Goal: Task Accomplishment & Management: Manage account settings

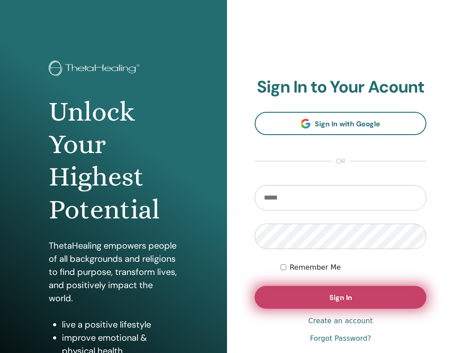
type input "**********"
click at [344, 298] on span "Sign In" at bounding box center [340, 297] width 23 height 9
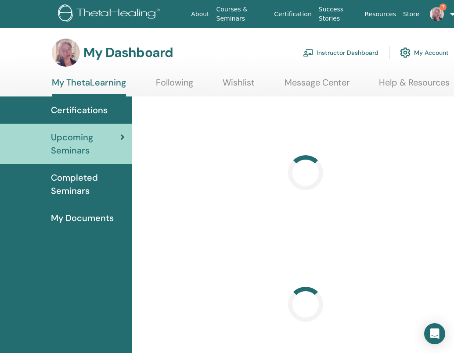
click at [346, 52] on link "Instructor Dashboard" at bounding box center [341, 52] width 76 height 19
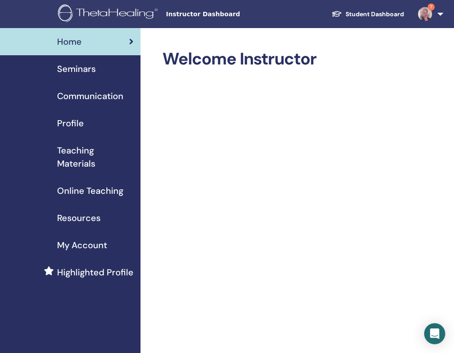
click at [68, 67] on span "Seminars" at bounding box center [76, 68] width 39 height 13
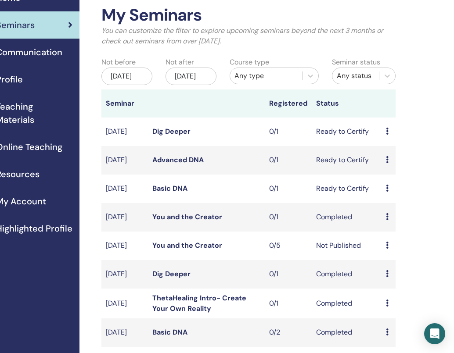
scroll to position [44, 61]
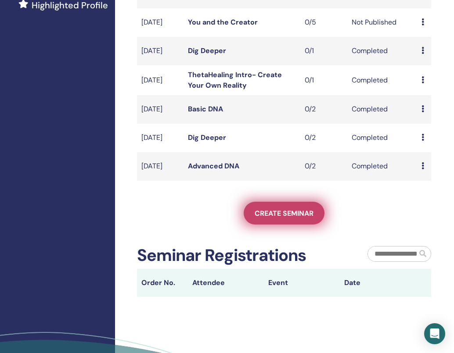
click at [277, 218] on span "Create seminar" at bounding box center [284, 213] width 59 height 9
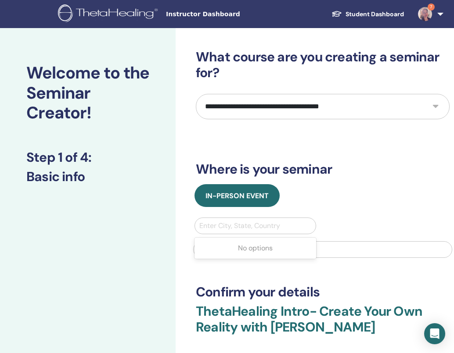
click at [228, 227] on div at bounding box center [255, 226] width 112 height 12
type input "*****"
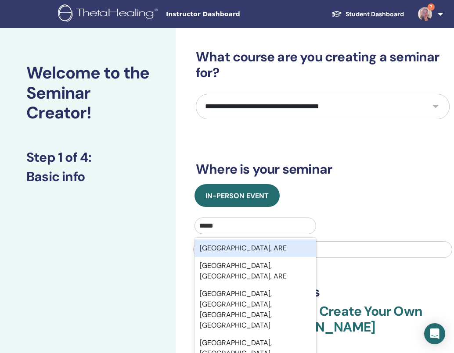
click at [231, 248] on div "Dubai, ARE" at bounding box center [255, 249] width 122 height 18
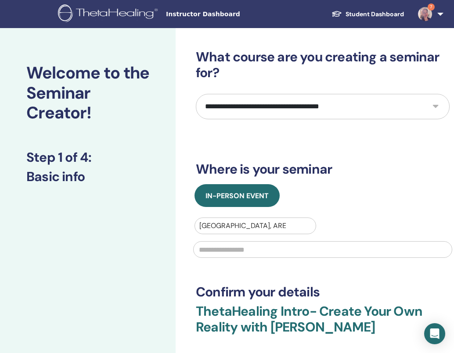
click at [231, 248] on input "text" at bounding box center [322, 249] width 259 height 17
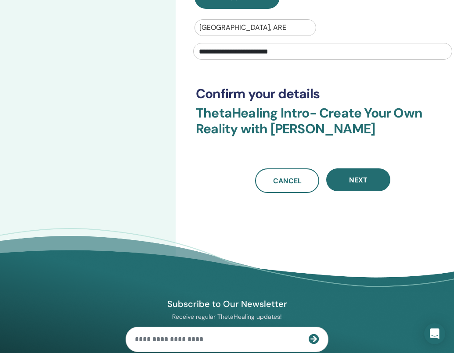
scroll to position [191, 0]
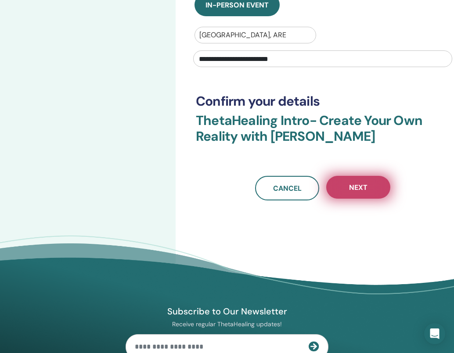
type input "**********"
click at [366, 187] on span "Next" at bounding box center [358, 187] width 18 height 9
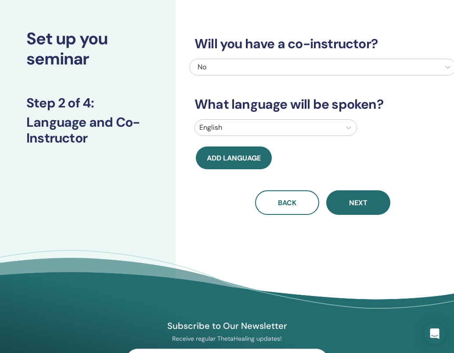
scroll to position [0, 0]
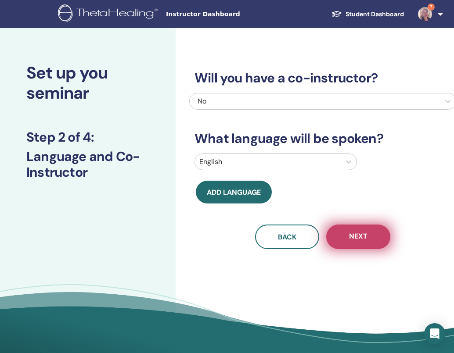
click at [348, 238] on button "Next" at bounding box center [358, 237] width 64 height 25
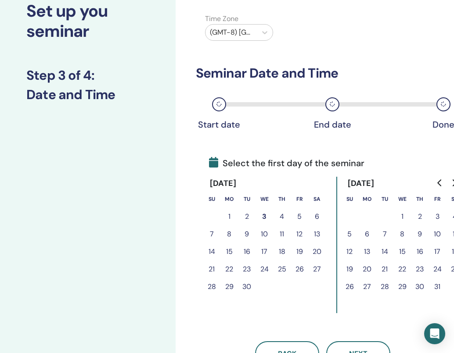
scroll to position [63, 0]
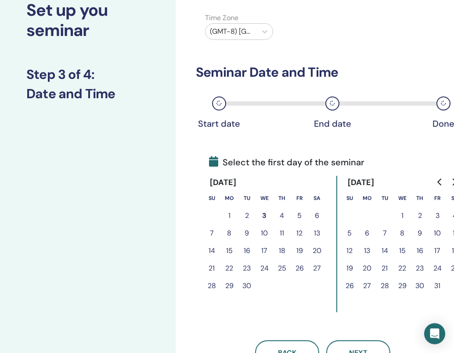
click at [317, 217] on button "6" at bounding box center [317, 216] width 18 height 18
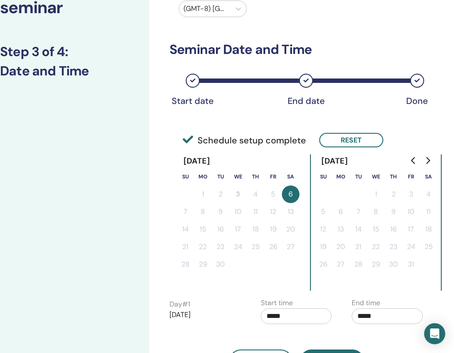
scroll to position [88, 24]
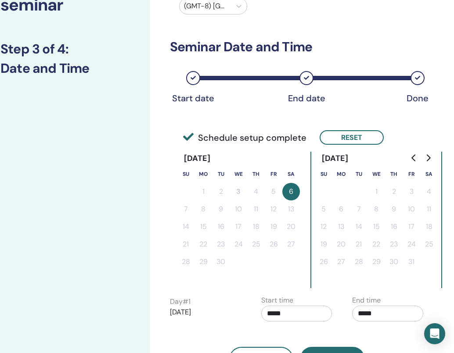
click at [294, 190] on button "6" at bounding box center [291, 192] width 18 height 18
click at [291, 194] on button "6" at bounding box center [291, 192] width 18 height 18
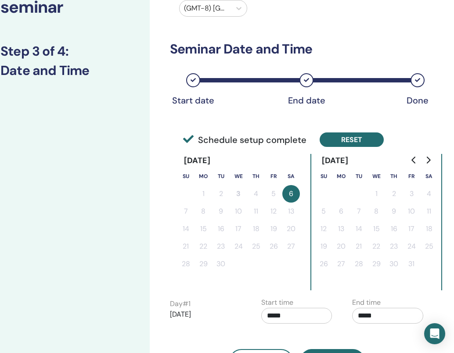
click at [349, 143] on button "Reset" at bounding box center [352, 140] width 64 height 14
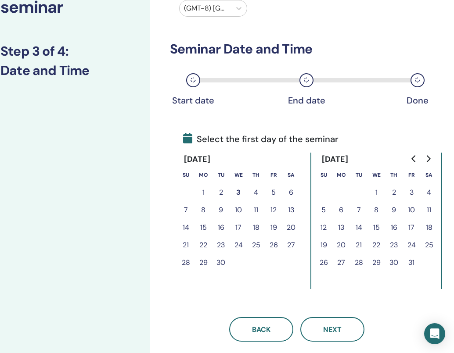
scroll to position [89, 26]
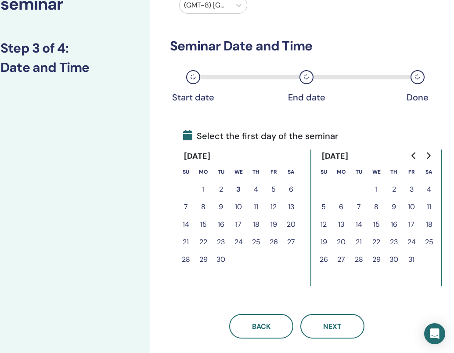
click at [290, 191] on button "6" at bounding box center [291, 190] width 18 height 18
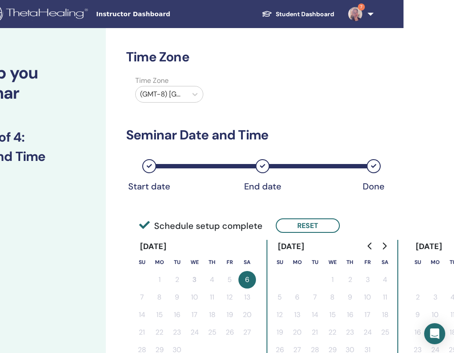
scroll to position [0, 68]
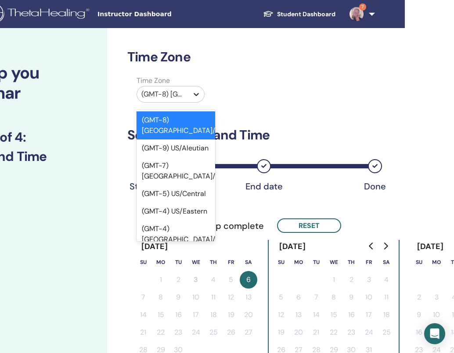
click at [193, 95] on icon at bounding box center [196, 94] width 9 height 9
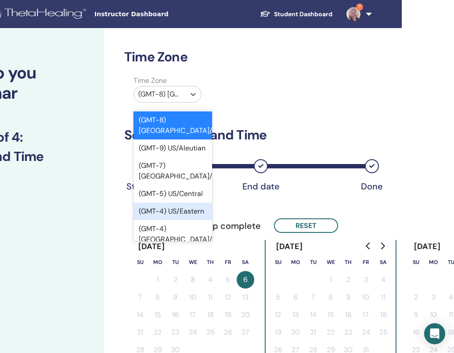
scroll to position [0, 71]
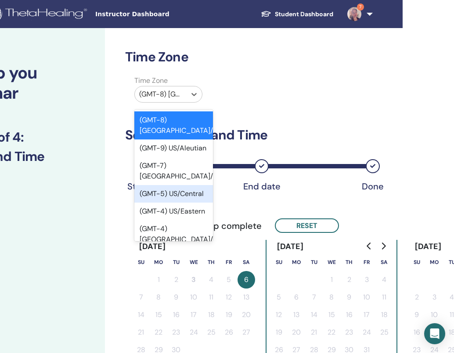
click at [308, 112] on div "Time Zone Time Zone option (GMT-5) US/Central focused, 4 of 595. 595 results av…" at bounding box center [252, 254] width 254 height 411
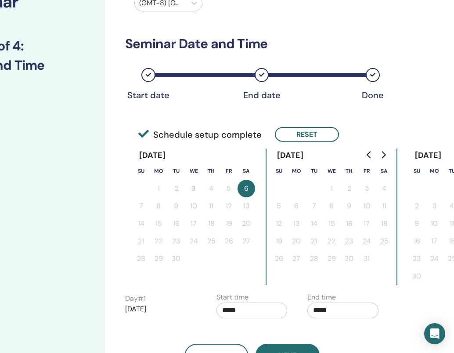
scroll to position [114, 71]
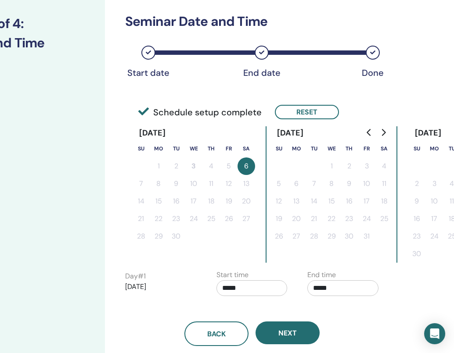
click at [238, 169] on button "6" at bounding box center [247, 167] width 18 height 18
click at [294, 113] on button "Reset" at bounding box center [307, 112] width 64 height 14
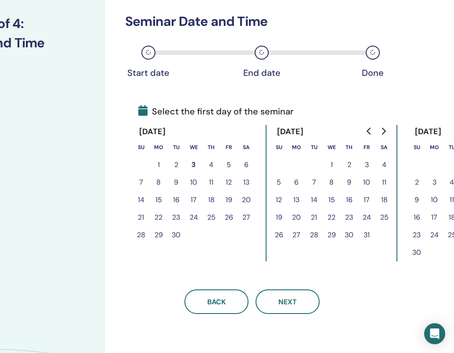
click at [245, 167] on button "6" at bounding box center [247, 165] width 18 height 18
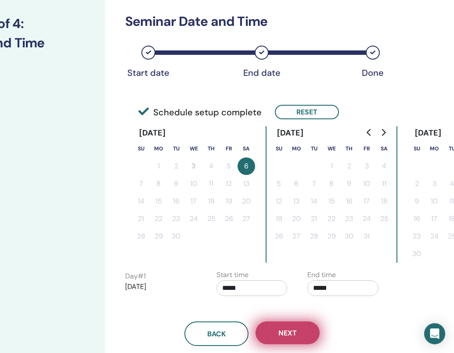
click at [284, 340] on button "Next" at bounding box center [288, 333] width 64 height 23
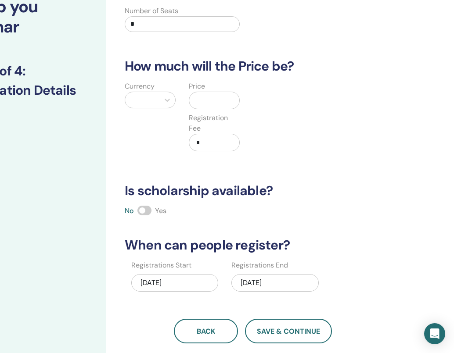
scroll to position [0, 70]
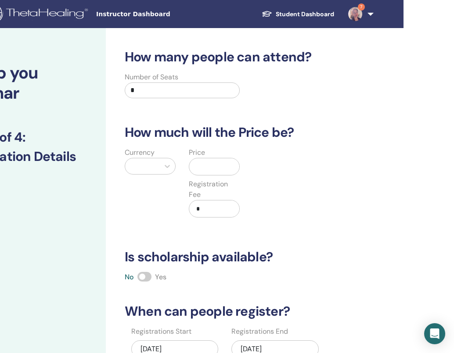
click at [153, 93] on input "*" at bounding box center [182, 91] width 115 height 16
type input "*"
click at [136, 160] on div at bounding box center [142, 166] width 25 height 12
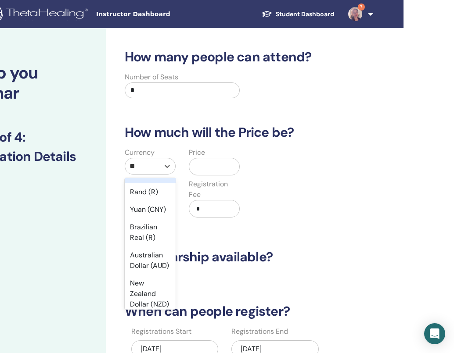
scroll to position [0, 0]
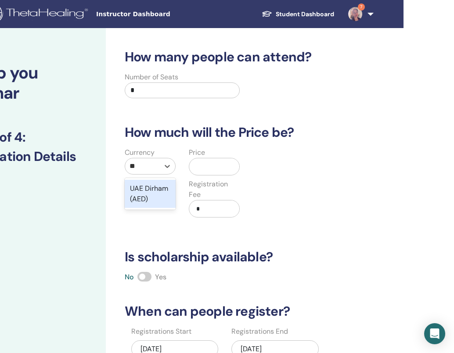
type input "***"
click at [147, 190] on div "UAE Dirham (AED)" at bounding box center [150, 194] width 51 height 28
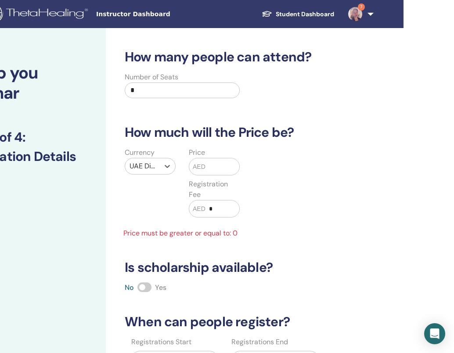
click at [210, 167] on input "text" at bounding box center [222, 166] width 34 height 17
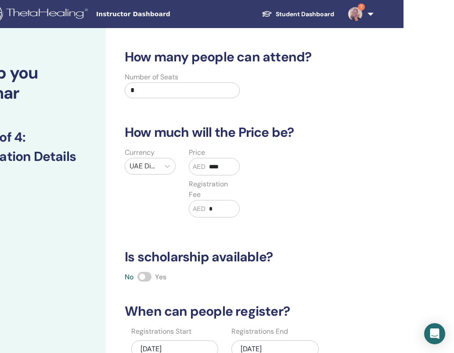
type input "****"
click at [213, 207] on input "*" at bounding box center [222, 209] width 34 height 17
type input "***"
click at [298, 196] on div "Currency UAE Dirham (AED) Price AED **** Registration Fee AED ***" at bounding box center [246, 188] width 267 height 81
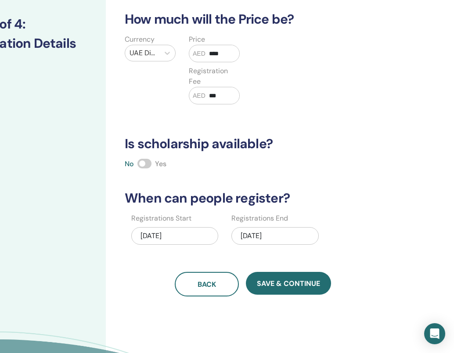
scroll to position [114, 70]
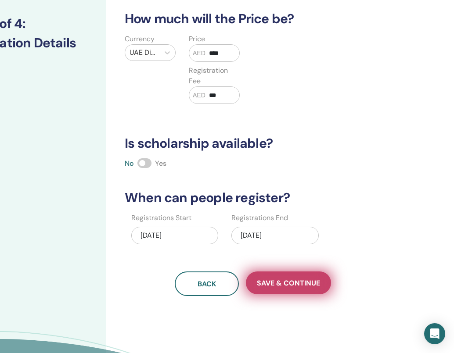
click at [266, 284] on span "Save & Continue" at bounding box center [288, 283] width 63 height 9
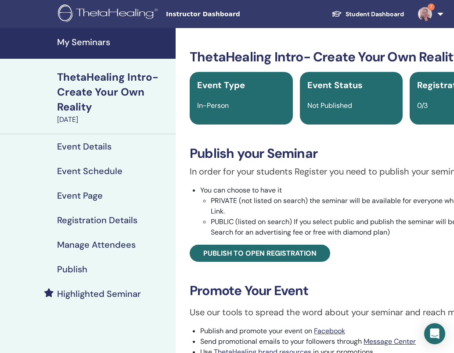
click at [68, 173] on h4 "Event Schedule" at bounding box center [89, 171] width 65 height 11
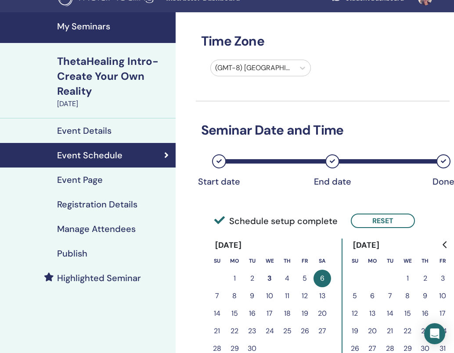
scroll to position [19, 0]
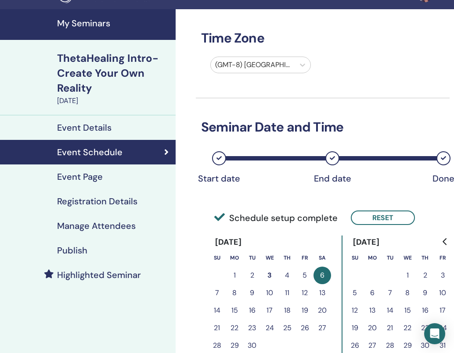
click at [218, 291] on button "7" at bounding box center [217, 293] width 18 height 18
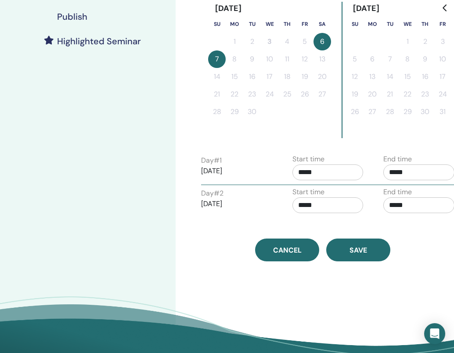
scroll to position [263, 0]
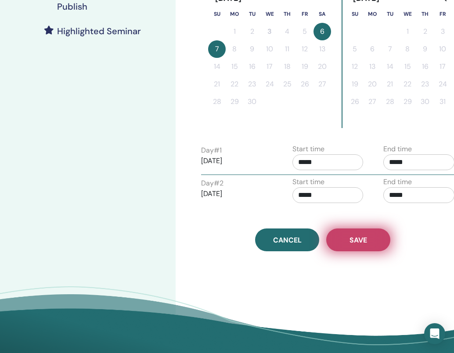
click at [349, 244] on span "Save" at bounding box center [358, 240] width 18 height 9
click at [364, 241] on span "Save" at bounding box center [358, 240] width 18 height 9
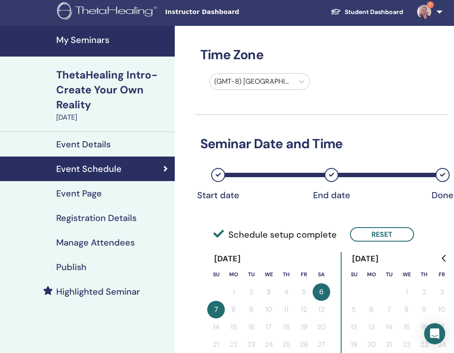
scroll to position [0, 1]
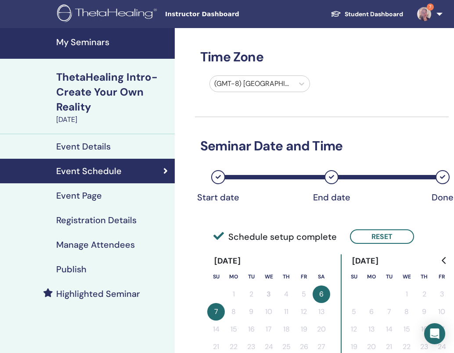
click at [80, 146] on h4 "Event Details" at bounding box center [83, 146] width 54 height 11
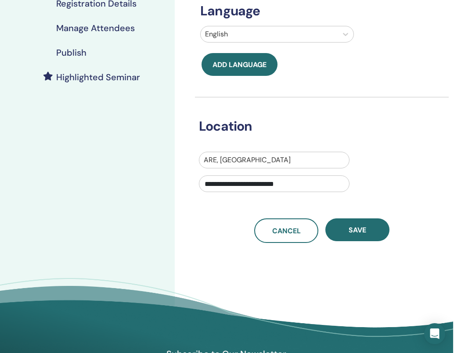
scroll to position [221, 1]
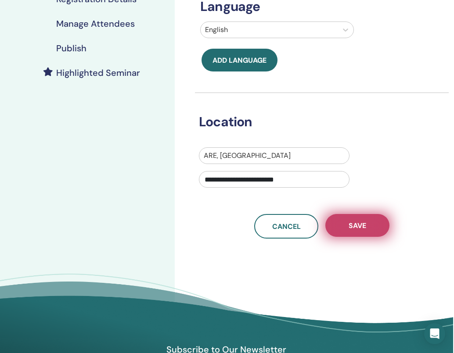
click at [365, 231] on button "Save" at bounding box center [357, 225] width 64 height 23
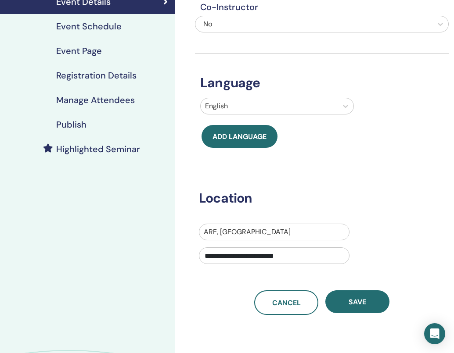
scroll to position [106, 1]
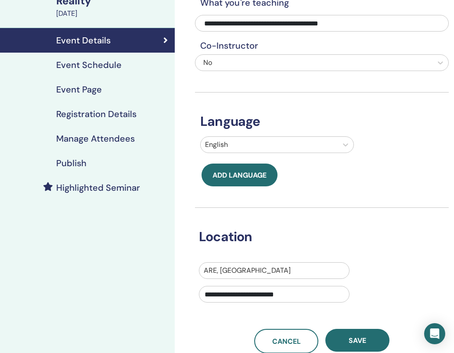
click at [93, 63] on h4 "Event Schedule" at bounding box center [88, 65] width 65 height 11
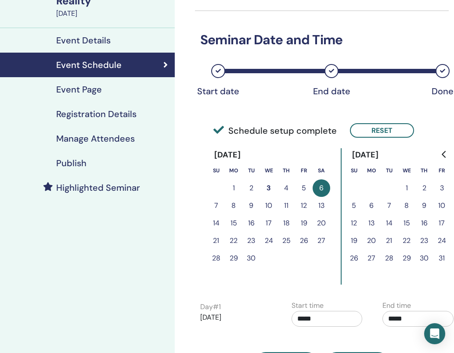
click at [215, 205] on button "7" at bounding box center [216, 206] width 18 height 18
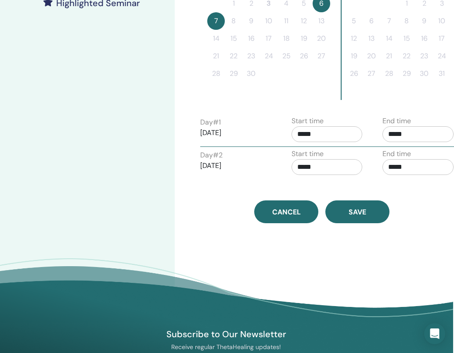
scroll to position [299, 1]
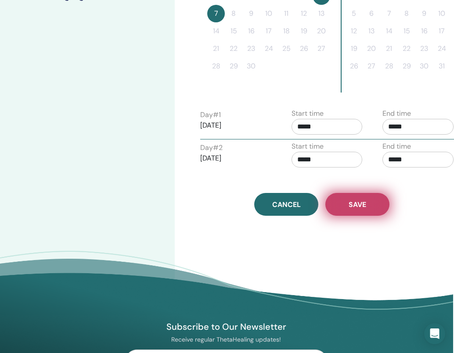
click at [358, 207] on span "Save" at bounding box center [358, 204] width 18 height 9
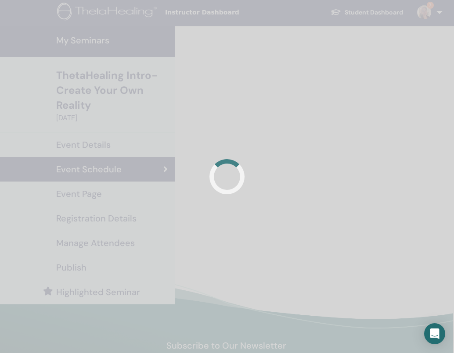
scroll to position [0, 1]
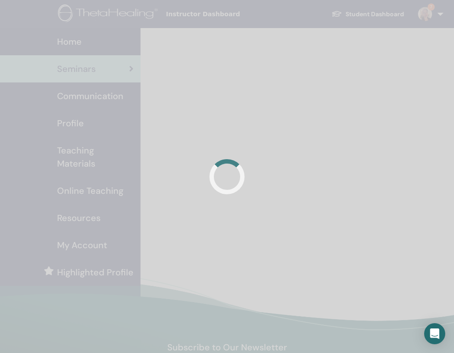
scroll to position [188, 25]
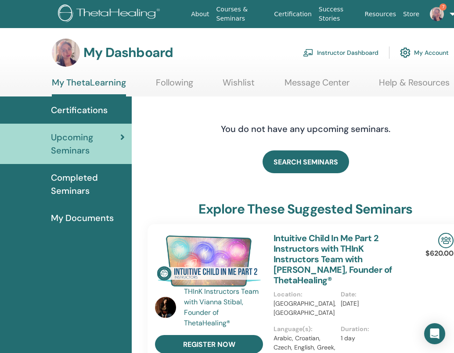
click at [364, 51] on link "Instructor Dashboard" at bounding box center [341, 52] width 76 height 19
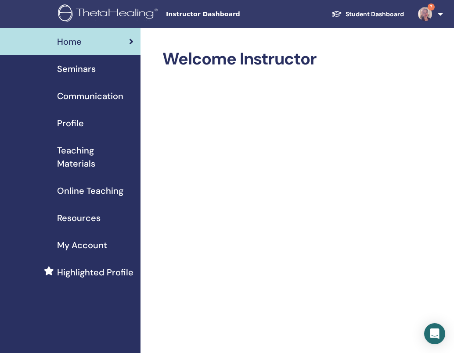
click at [80, 71] on span "Seminars" at bounding box center [76, 68] width 39 height 13
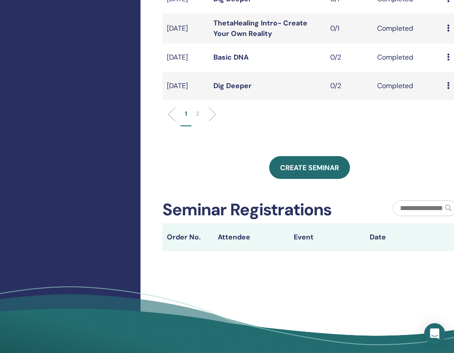
scroll to position [353, 0]
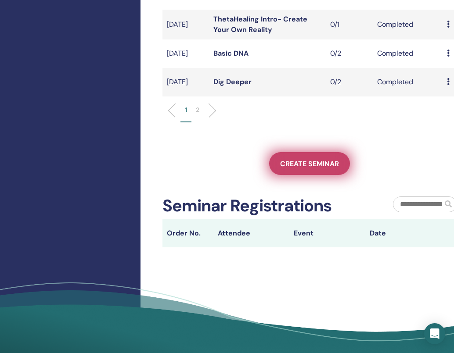
click at [303, 169] on span "Create seminar" at bounding box center [309, 163] width 59 height 9
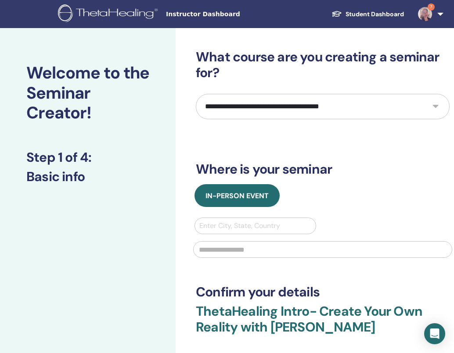
click at [274, 108] on select "**********" at bounding box center [323, 106] width 254 height 25
select select "****"
click at [196, 94] on select "**********" at bounding box center [323, 106] width 254 height 25
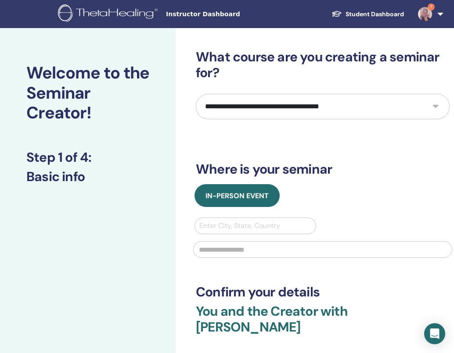
click at [244, 230] on div at bounding box center [255, 226] width 112 height 12
type input "*****"
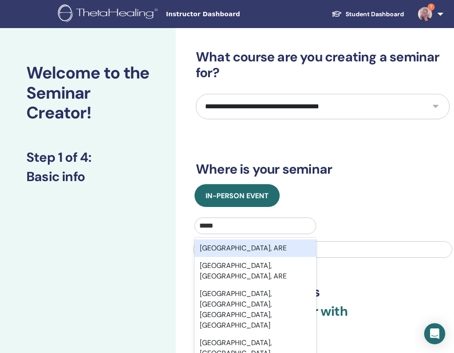
click at [236, 251] on div "Dubai, ARE" at bounding box center [255, 249] width 122 height 18
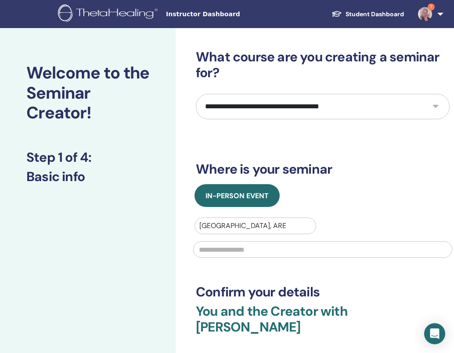
click at [234, 252] on input "text" at bounding box center [322, 249] width 259 height 17
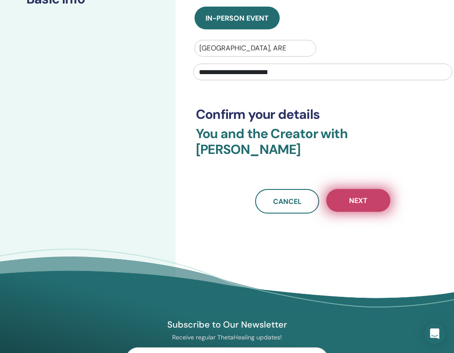
type input "**********"
click at [338, 189] on button "Next" at bounding box center [358, 200] width 64 height 23
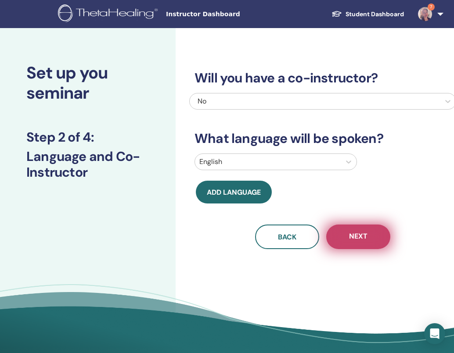
click at [351, 232] on span "Next" at bounding box center [358, 237] width 18 height 11
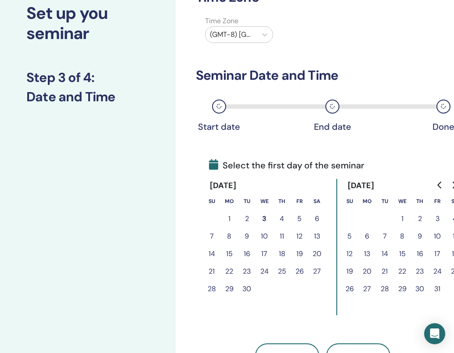
scroll to position [63, 0]
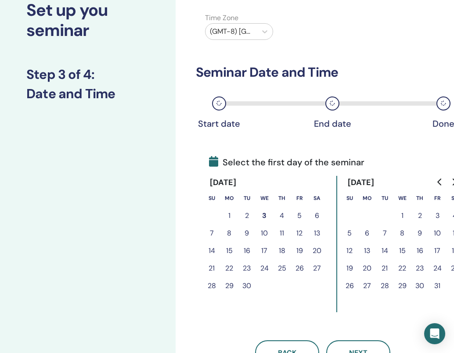
click at [317, 218] on button "6" at bounding box center [317, 216] width 18 height 18
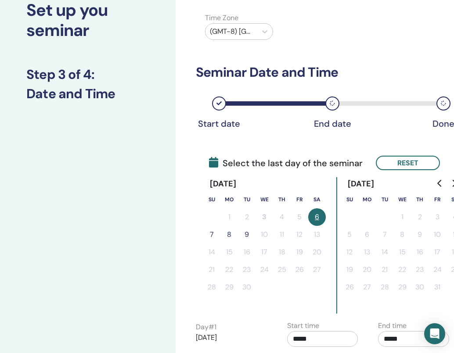
click at [210, 234] on button "7" at bounding box center [212, 235] width 18 height 18
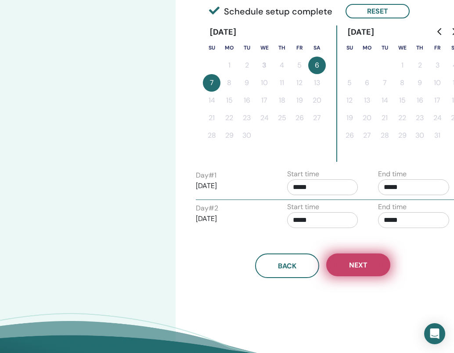
click at [355, 271] on button "Next" at bounding box center [358, 265] width 64 height 23
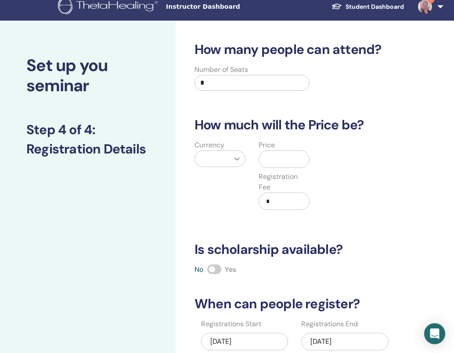
scroll to position [0, 0]
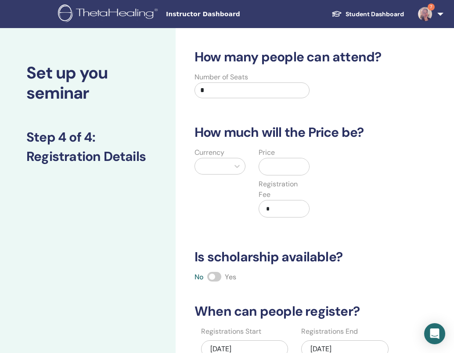
click at [211, 90] on input "*" at bounding box center [251, 91] width 115 height 16
type input "*"
click at [208, 166] on div at bounding box center [211, 166] width 25 height 12
type input "***"
click at [215, 197] on div "UAE Dirham (AED)" at bounding box center [219, 194] width 51 height 28
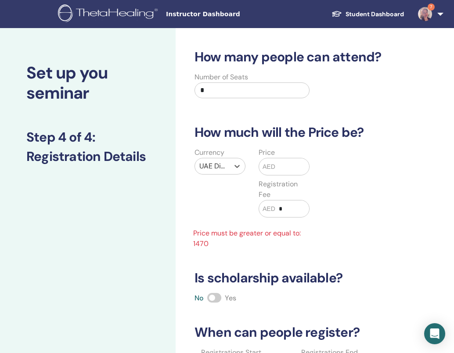
click at [276, 168] on input "text" at bounding box center [292, 166] width 34 height 17
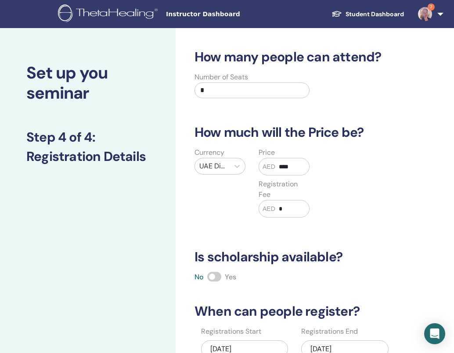
type input "****"
click at [293, 207] on input "*" at bounding box center [292, 209] width 34 height 17
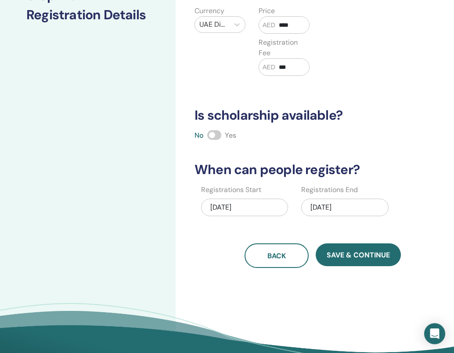
scroll to position [155, 0]
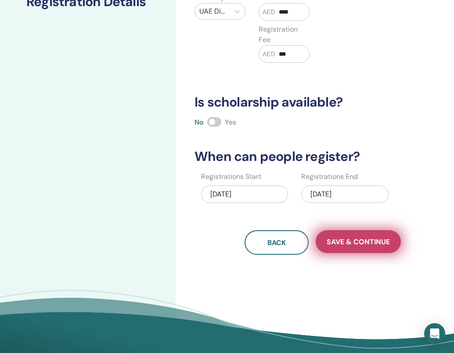
type input "***"
click at [356, 247] on button "Save & Continue" at bounding box center [358, 241] width 85 height 23
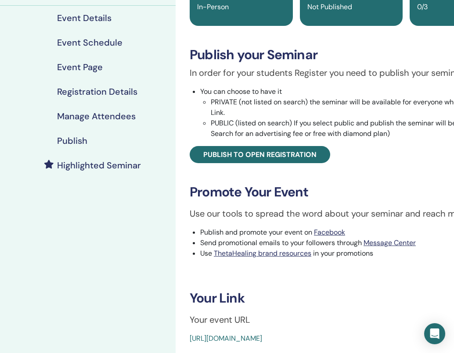
scroll to position [100, 0]
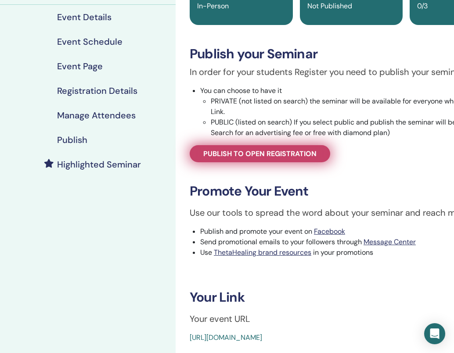
click at [246, 156] on span "Publish to open registration" at bounding box center [259, 153] width 113 height 9
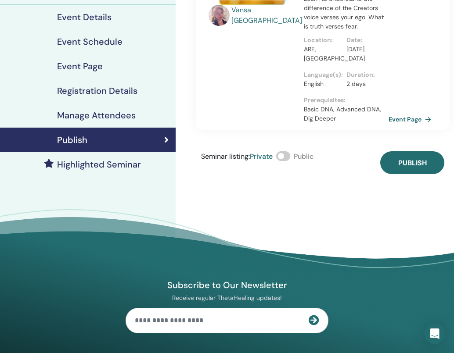
click at [284, 151] on span at bounding box center [283, 156] width 14 height 10
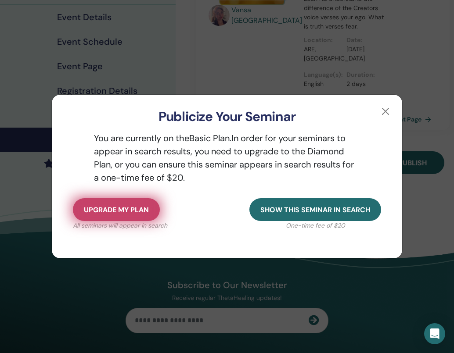
click at [103, 213] on span "Upgrade my plan" at bounding box center [116, 209] width 65 height 9
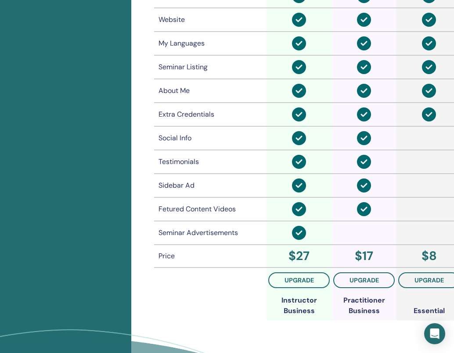
scroll to position [603, 0]
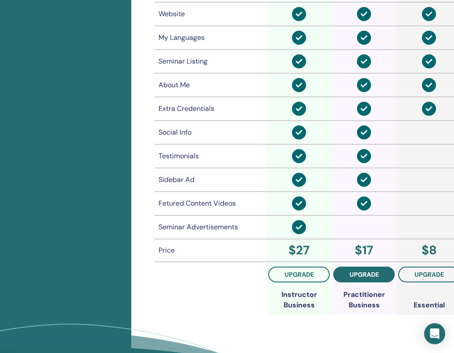
click at [352, 280] on button "upgrade" at bounding box center [363, 275] width 61 height 16
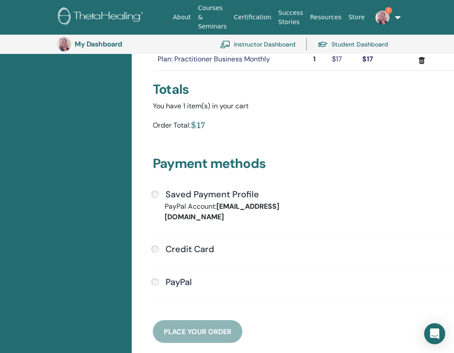
scroll to position [128, 0]
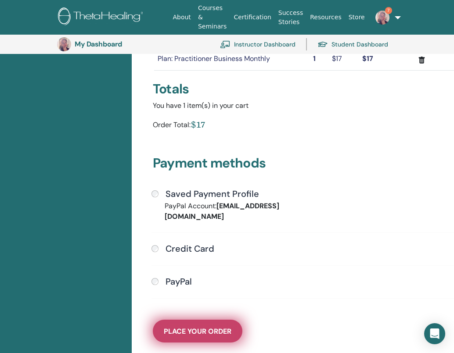
click at [210, 327] on span "Place Your Order" at bounding box center [198, 331] width 68 height 9
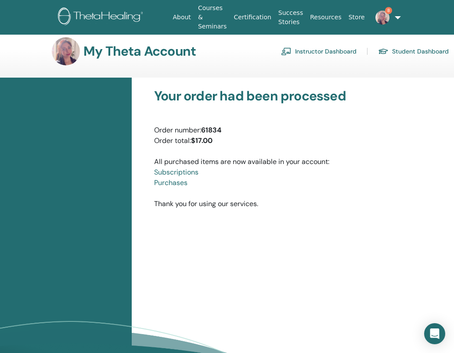
scroll to position [8, 0]
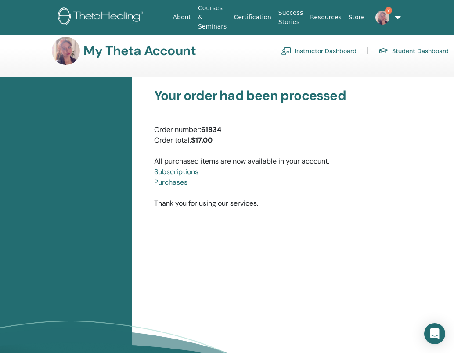
click at [305, 51] on link "Instructor Dashboard" at bounding box center [319, 51] width 76 height 14
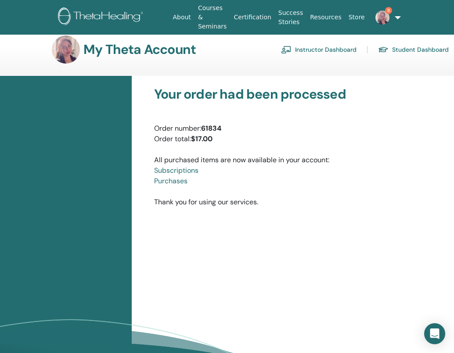
scroll to position [10, 0]
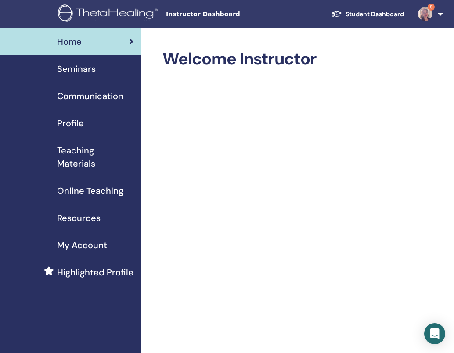
click at [89, 67] on span "Seminars" at bounding box center [76, 68] width 39 height 13
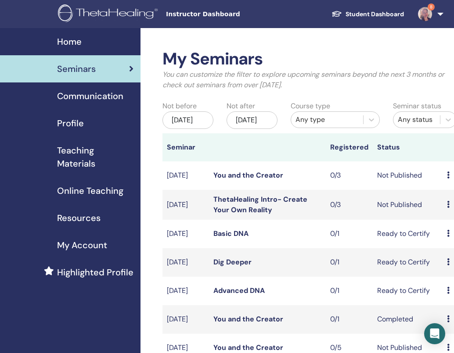
click at [251, 180] on link "You and the Creator" at bounding box center [248, 175] width 70 height 9
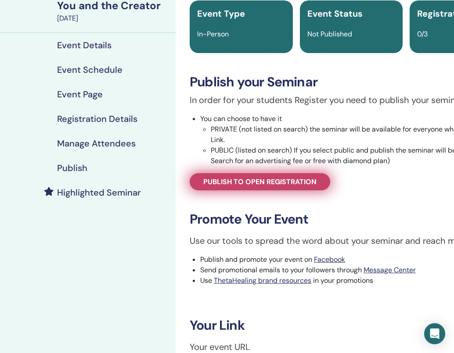
scroll to position [73, 0]
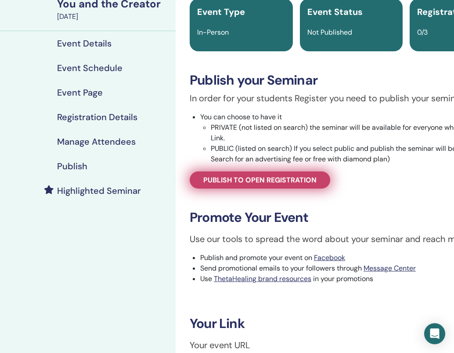
click at [235, 180] on span "Publish to open registration" at bounding box center [259, 180] width 113 height 9
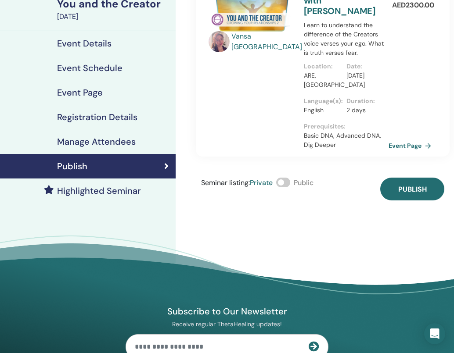
click at [292, 178] on div "Seminar listing : Private Public" at bounding box center [257, 189] width 112 height 23
click at [290, 178] on span at bounding box center [283, 183] width 14 height 10
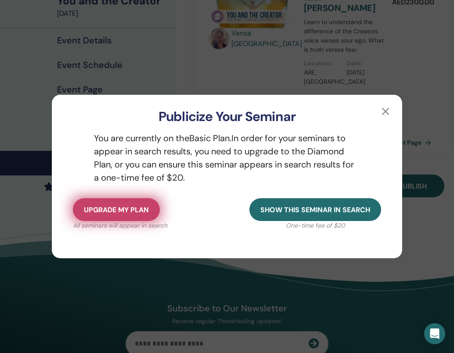
scroll to position [76, 0]
click at [128, 210] on span "Upgrade my plan" at bounding box center [116, 209] width 65 height 9
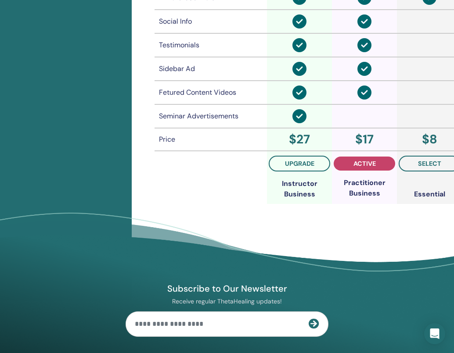
scroll to position [716, 0]
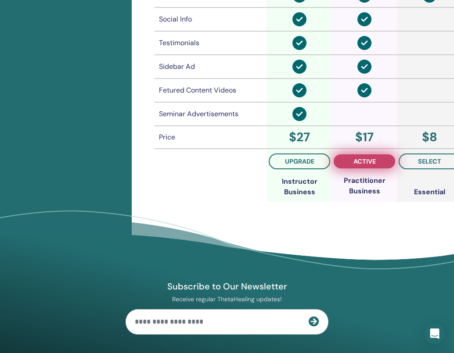
click at [353, 158] on span "active" at bounding box center [364, 161] width 22 height 7
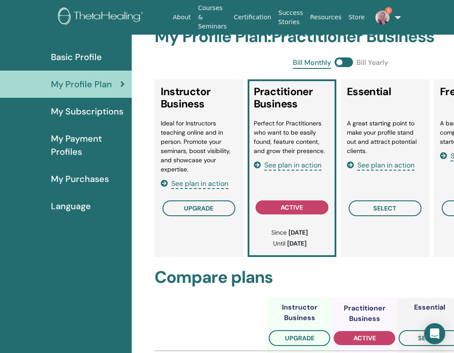
scroll to position [28, 0]
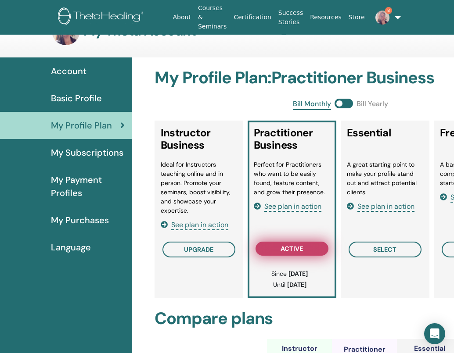
click at [289, 249] on span "active" at bounding box center [292, 248] width 22 height 7
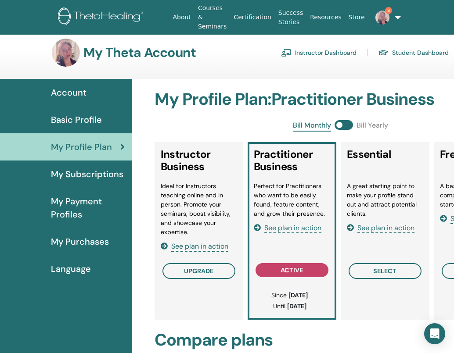
scroll to position [0, 0]
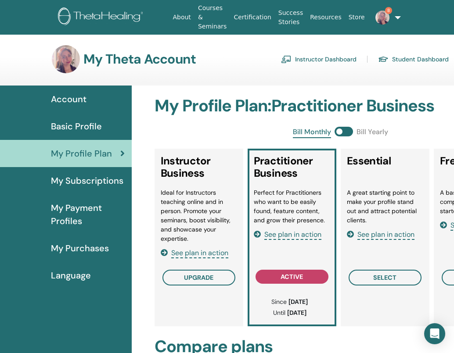
click at [307, 59] on link "Instructor Dashboard" at bounding box center [319, 59] width 76 height 14
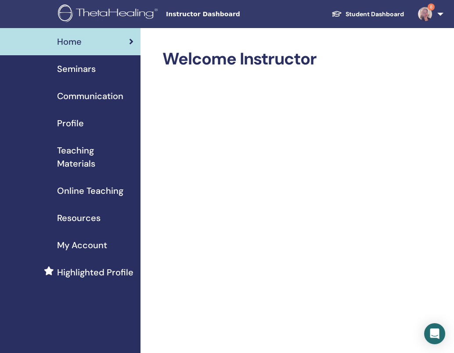
click at [93, 70] on span "Seminars" at bounding box center [76, 68] width 39 height 13
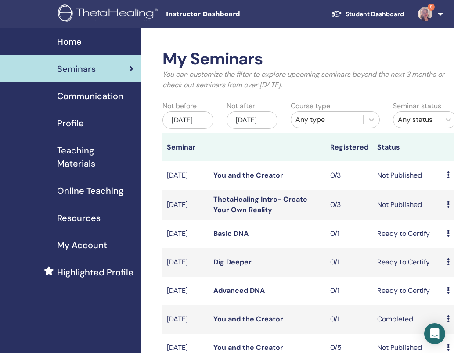
click at [259, 180] on link "You and the Creator" at bounding box center [248, 175] width 70 height 9
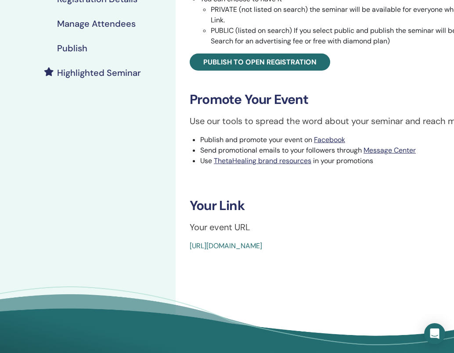
scroll to position [195, 0]
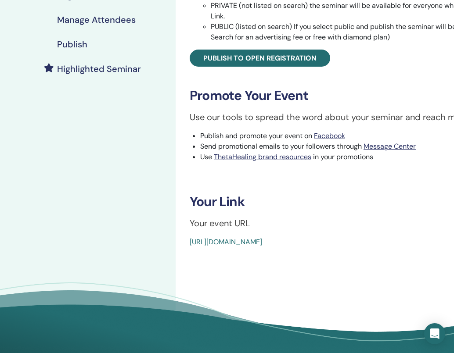
click at [262, 243] on link "https://www.thetahealing.com/seminar-376464-details.html" at bounding box center [226, 242] width 72 height 9
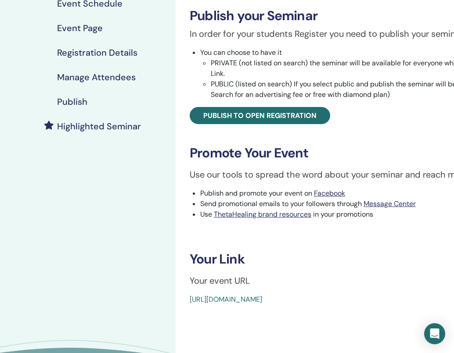
scroll to position [137, 0]
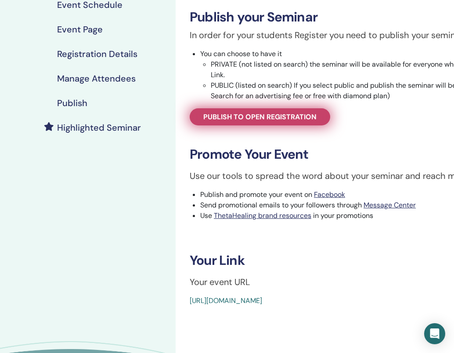
click at [242, 120] on span "Publish to open registration" at bounding box center [259, 116] width 113 height 9
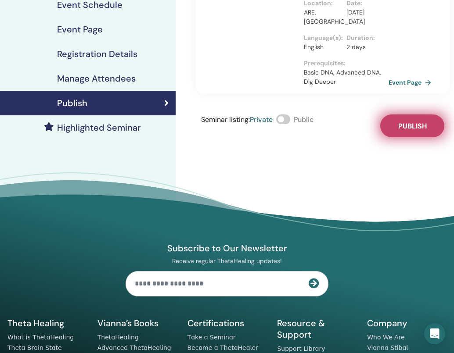
click at [414, 122] on span "Publish" at bounding box center [412, 126] width 29 height 9
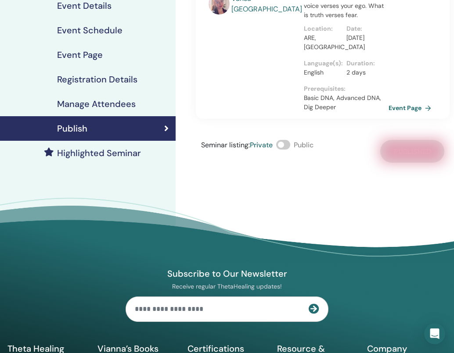
scroll to position [100, 0]
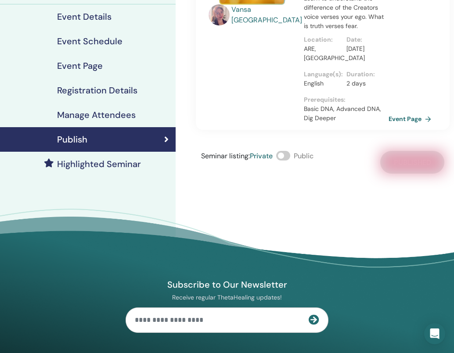
click at [285, 151] on span at bounding box center [283, 156] width 14 height 10
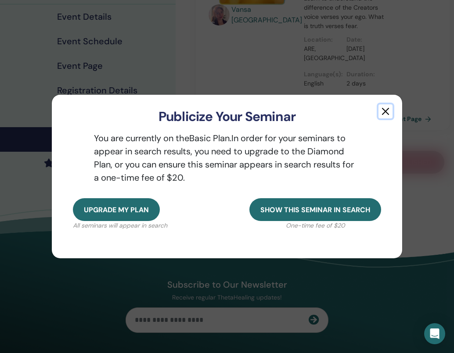
click at [387, 114] on button "button" at bounding box center [385, 111] width 14 height 14
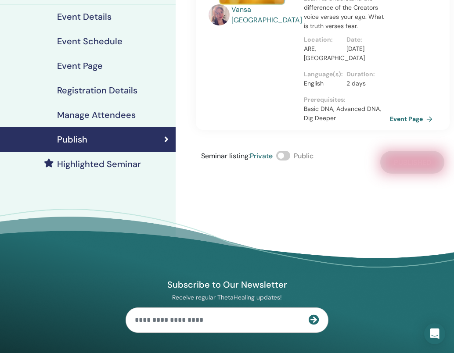
click at [404, 112] on link "Event Page" at bounding box center [413, 118] width 46 height 13
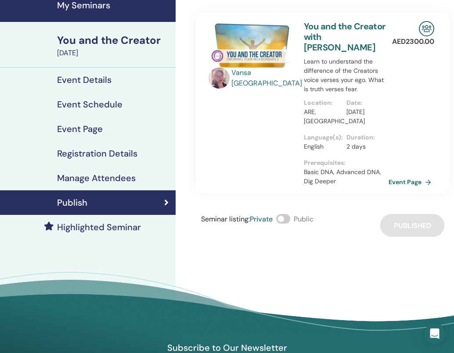
scroll to position [30, 0]
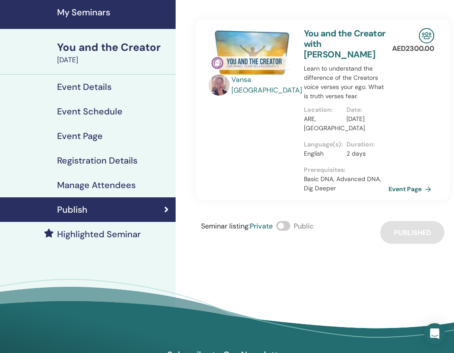
click at [284, 221] on span at bounding box center [283, 226] width 14 height 10
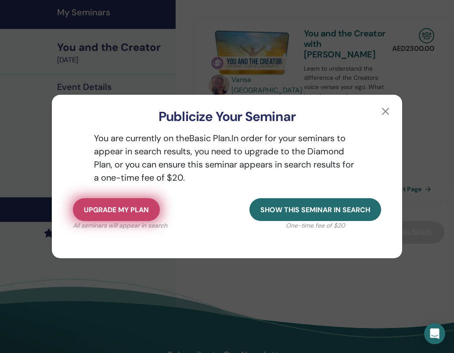
click at [124, 206] on span "Upgrade my plan" at bounding box center [116, 209] width 65 height 9
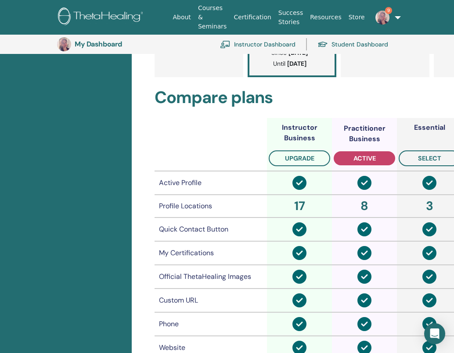
scroll to position [270, 0]
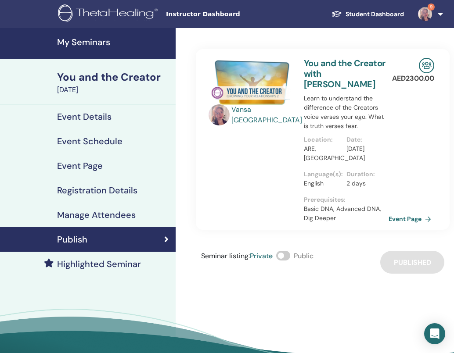
scroll to position [30, 0]
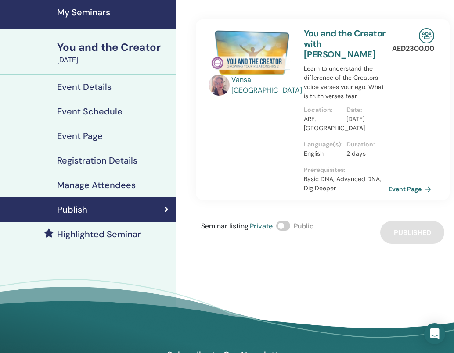
drag, startPoint x: 265, startPoint y: 216, endPoint x: 281, endPoint y: 212, distance: 16.0
click at [265, 222] on span "Private" at bounding box center [261, 226] width 23 height 9
click at [285, 221] on span at bounding box center [283, 226] width 14 height 10
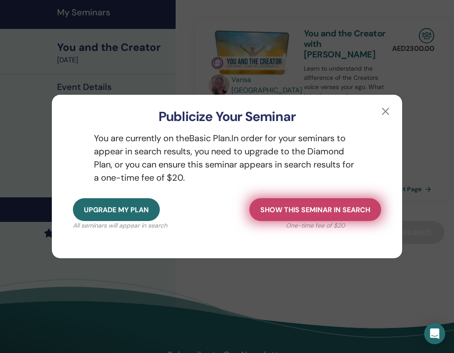
click at [296, 209] on span "Show this seminar in search" at bounding box center [315, 209] width 110 height 9
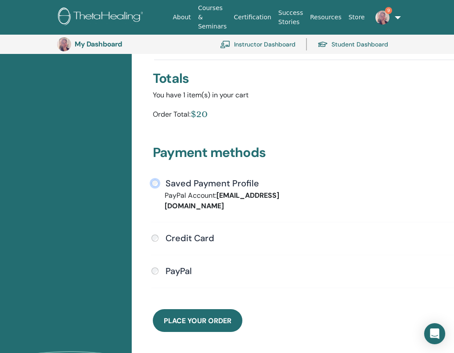
scroll to position [148, 0]
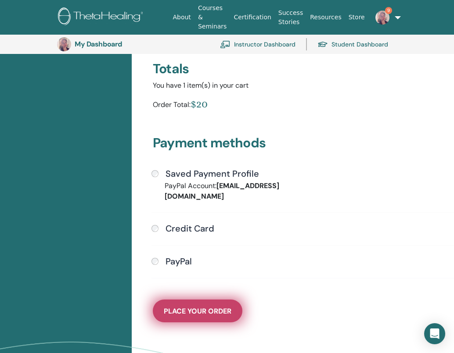
click at [197, 307] on span "Place Your Order" at bounding box center [198, 311] width 68 height 9
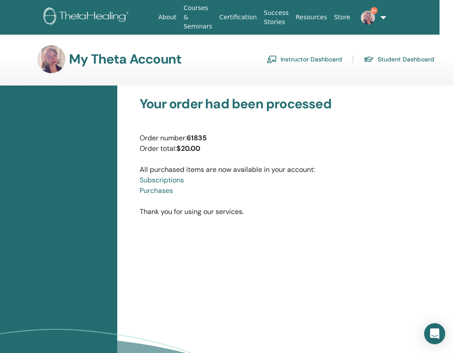
scroll to position [0, 17]
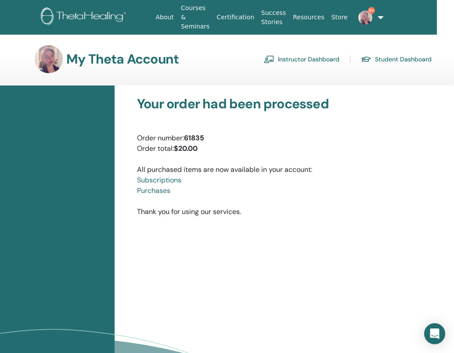
click at [361, 16] on img at bounding box center [365, 18] width 14 height 14
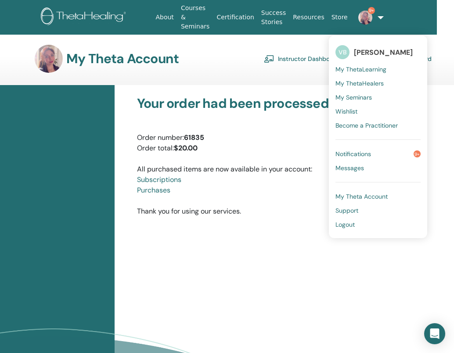
click at [355, 153] on span "Notifications" at bounding box center [353, 154] width 36 height 8
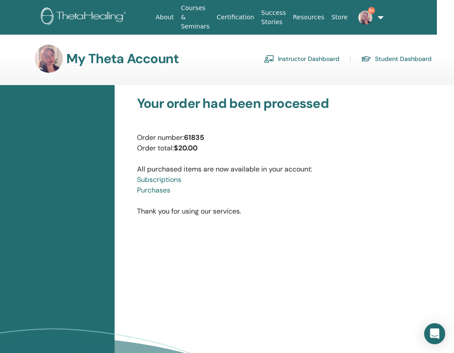
scroll to position [0, 22]
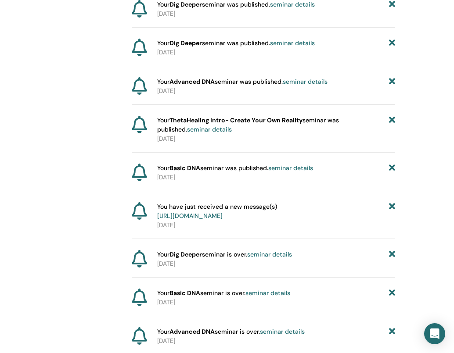
scroll to position [829, 0]
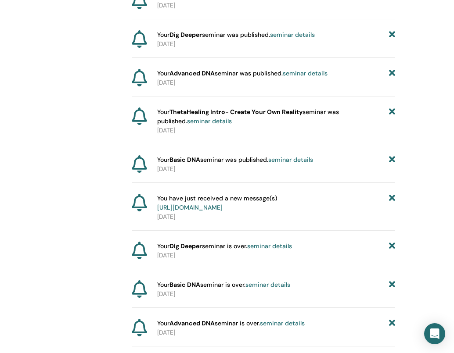
click at [214, 212] on span "You have just received a new message(s) https://member.thetahealing.com/message…" at bounding box center [217, 203] width 120 height 18
click at [220, 208] on link "https://member.thetahealing.com/message-center/messages/ea9c0c61-51e0-4d7e-a8ee…" at bounding box center [189, 208] width 65 height 8
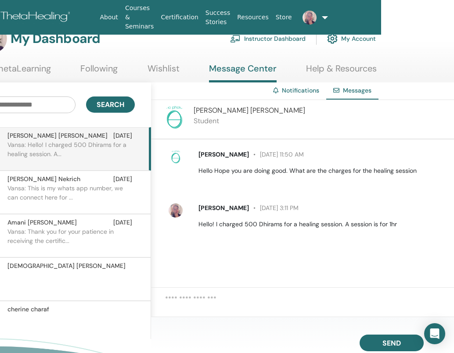
scroll to position [0, 73]
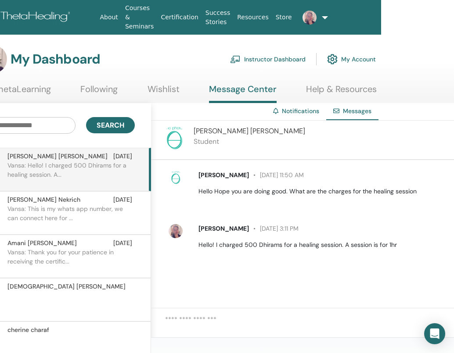
click at [206, 175] on span "[PERSON_NAME]" at bounding box center [223, 175] width 50 height 8
click at [174, 178] on img at bounding box center [176, 178] width 14 height 14
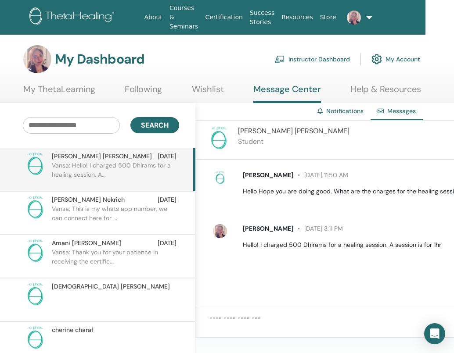
scroll to position [0, 0]
